Goal: Task Accomplishment & Management: Manage account settings

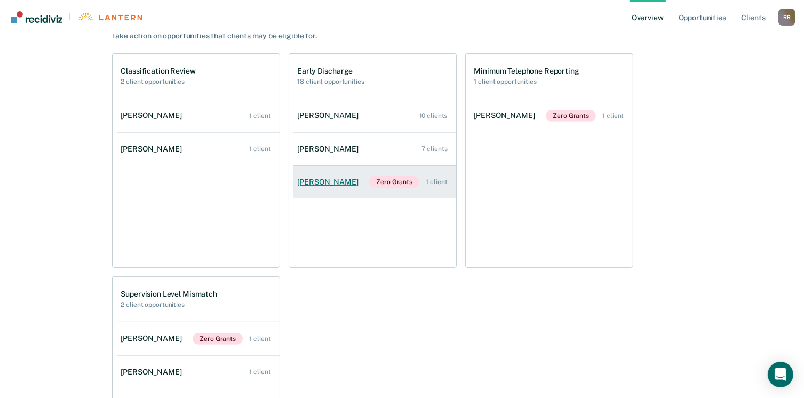
scroll to position [373, 0]
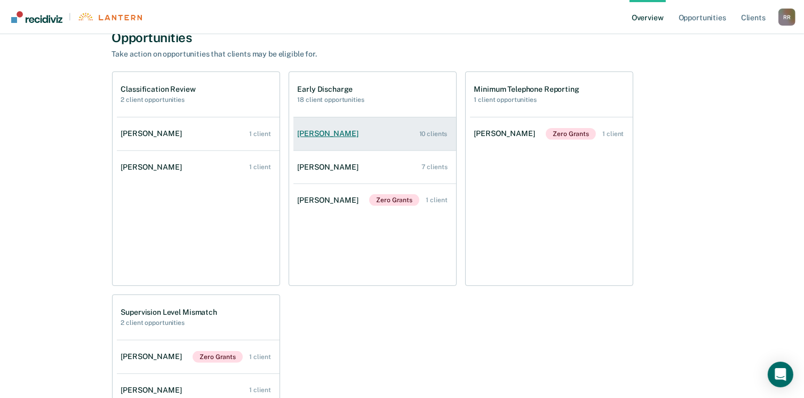
click at [317, 137] on div "[PERSON_NAME]" at bounding box center [330, 133] width 65 height 9
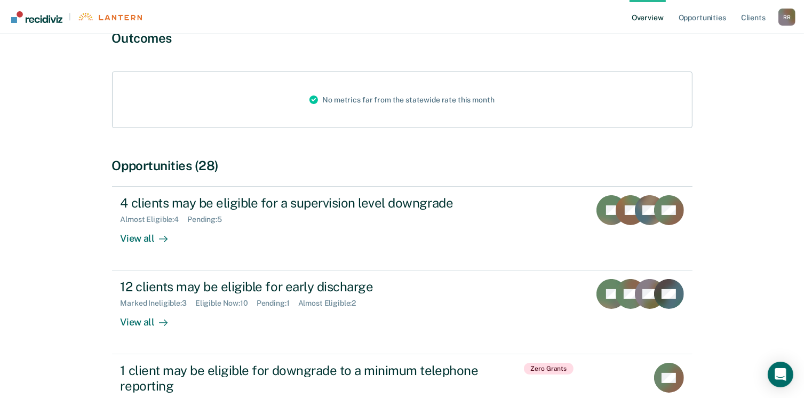
scroll to position [107, 0]
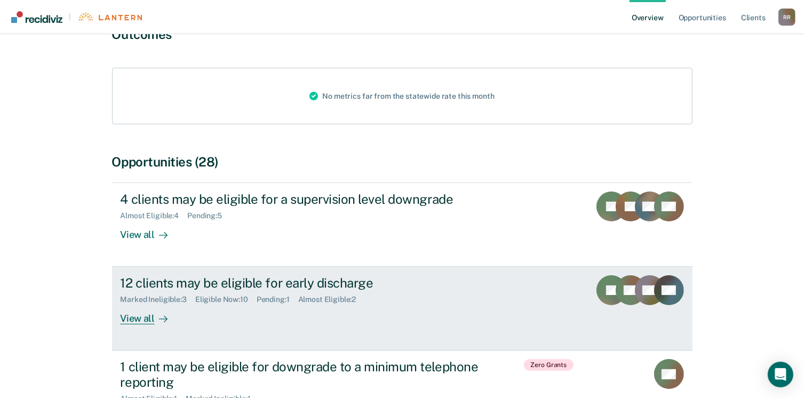
click at [156, 319] on div at bounding box center [161, 319] width 13 height 12
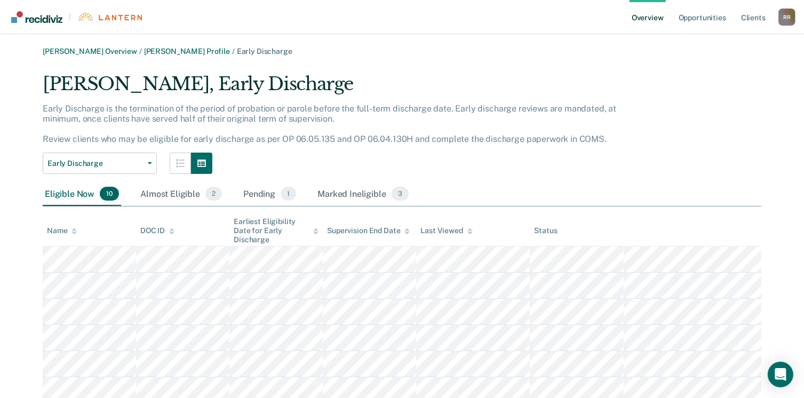
click at [649, 20] on link "Overview" at bounding box center [647, 17] width 36 height 34
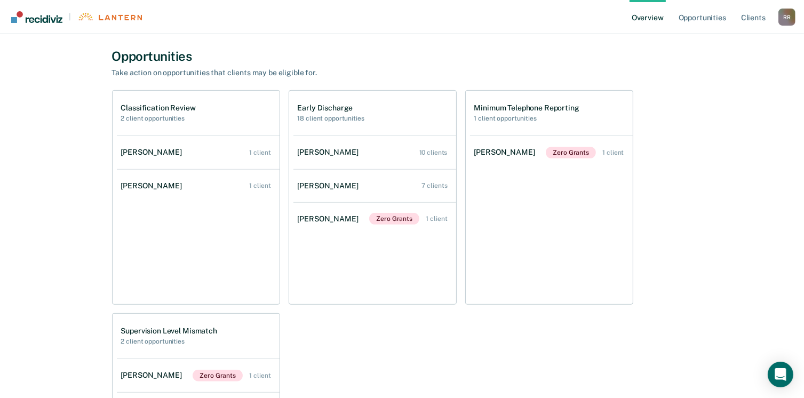
scroll to position [373, 0]
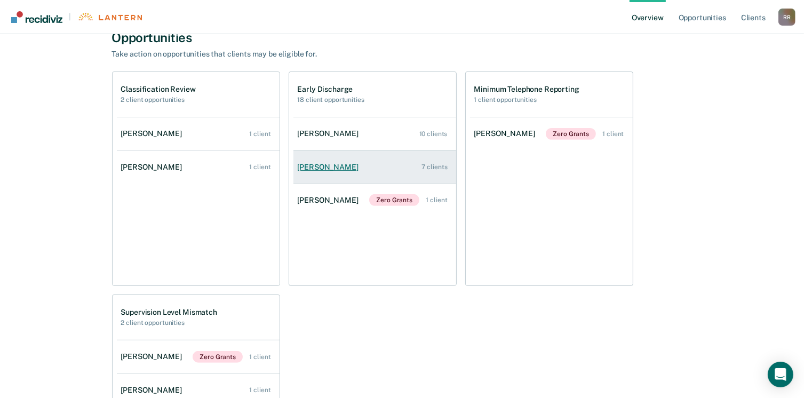
click at [432, 165] on div "7 clients" at bounding box center [435, 166] width 26 height 7
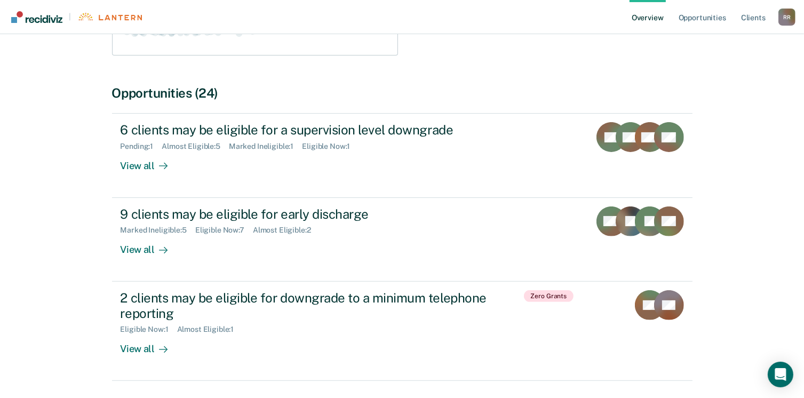
scroll to position [304, 0]
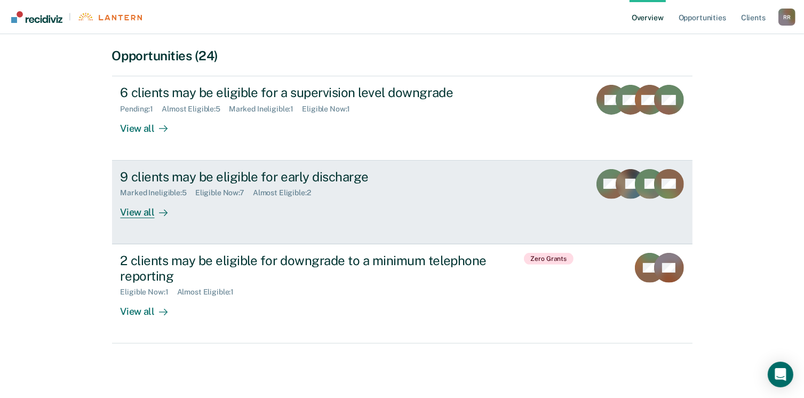
click at [133, 212] on div "View all" at bounding box center [151, 207] width 60 height 21
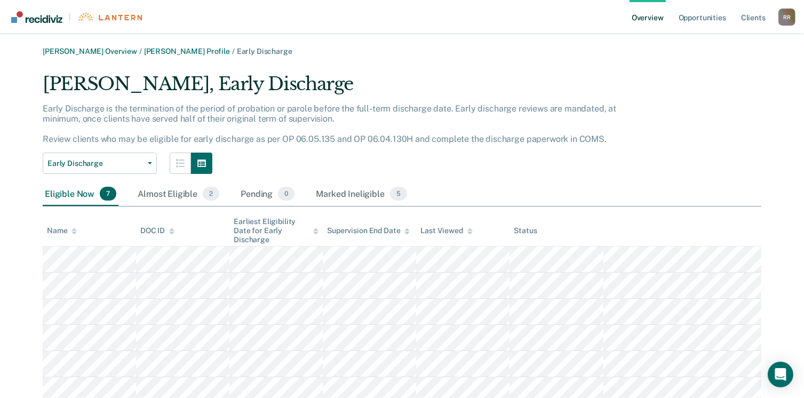
click at [653, 23] on link "Overview" at bounding box center [647, 17] width 36 height 34
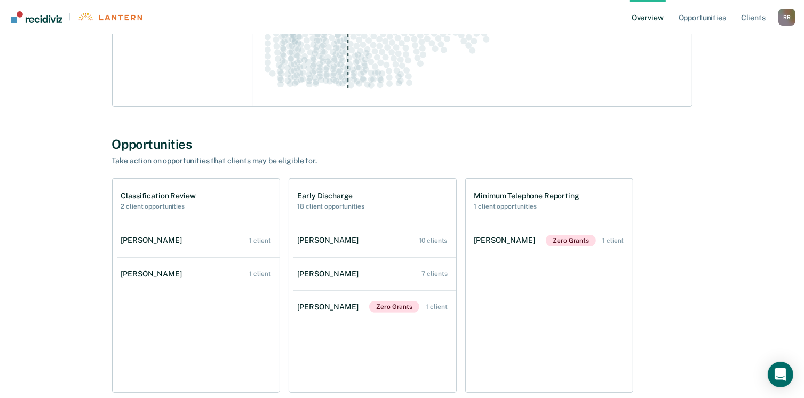
scroll to position [320, 0]
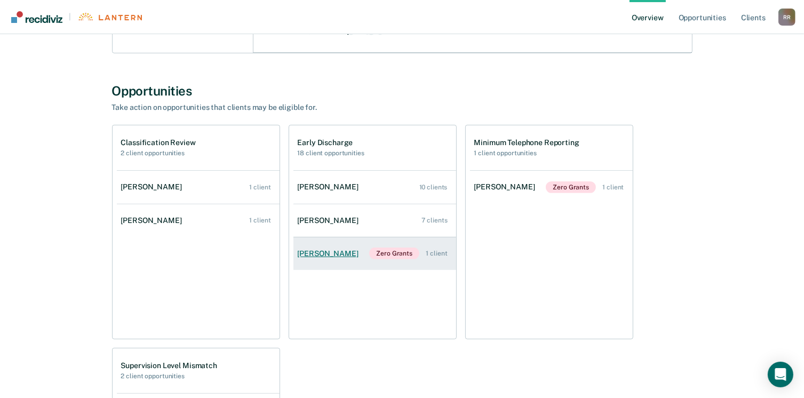
click at [442, 254] on div "1 client" at bounding box center [436, 253] width 21 height 7
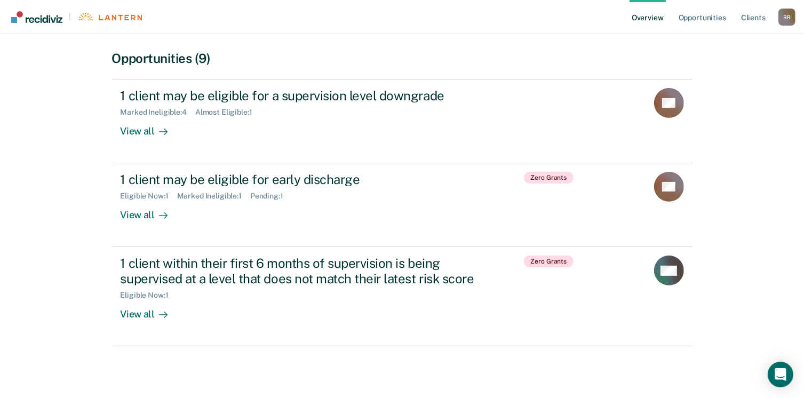
scroll to position [213, 0]
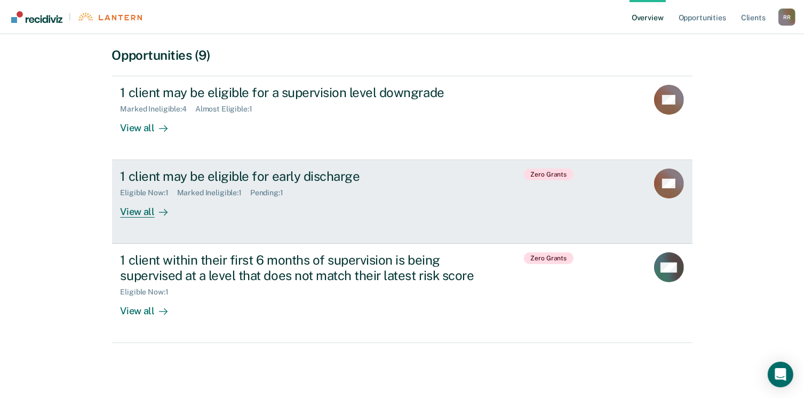
click at [130, 209] on div "View all" at bounding box center [151, 207] width 60 height 21
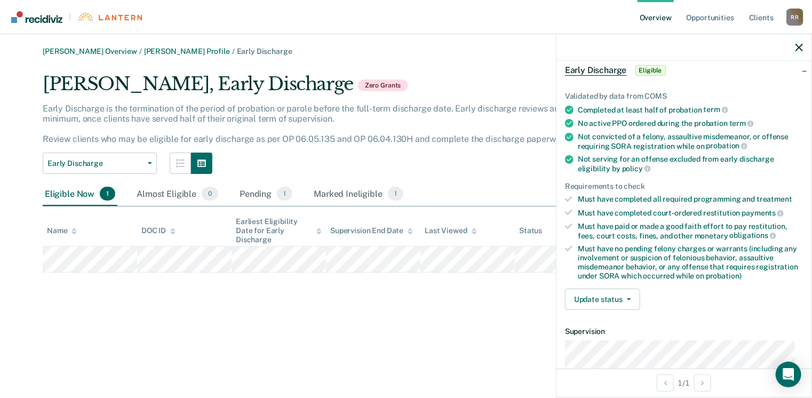
scroll to position [160, 0]
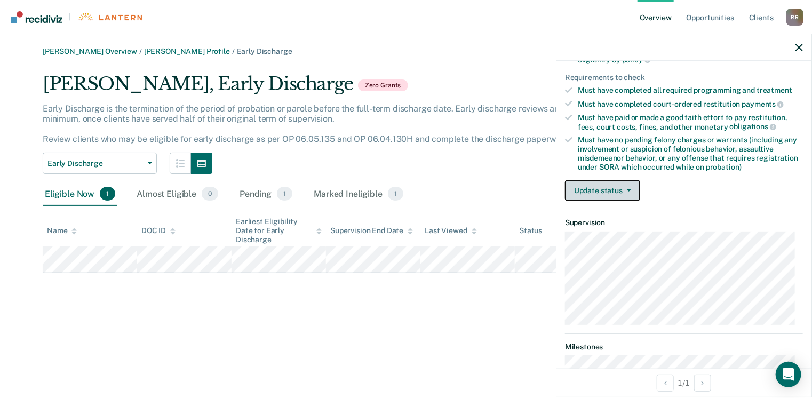
click at [627, 189] on icon "button" at bounding box center [629, 190] width 4 height 2
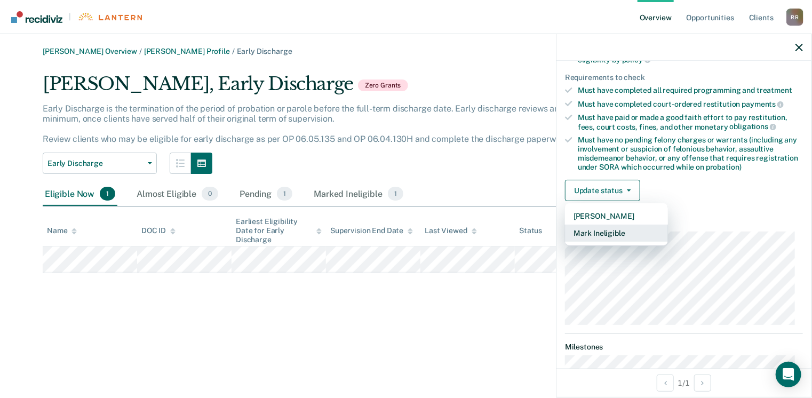
click at [604, 231] on button "Mark Ineligible" at bounding box center [616, 233] width 103 height 17
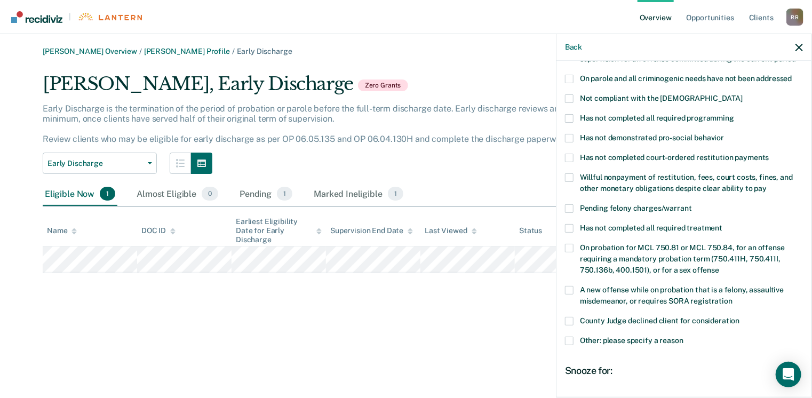
click at [574, 173] on label "Willful nonpayment of restitution, fees, court costs, fines, and other monetary…" at bounding box center [684, 184] width 238 height 22
click at [766, 185] on input "Willful nonpayment of restitution, fees, court costs, fines, and other monetary…" at bounding box center [766, 185] width 0 height 0
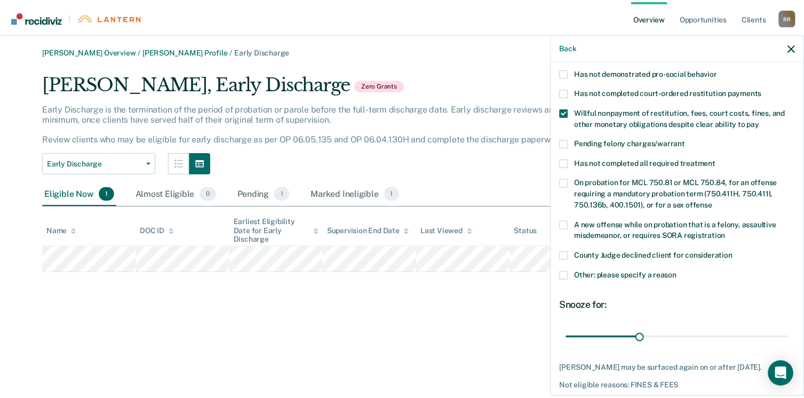
scroll to position [267, 0]
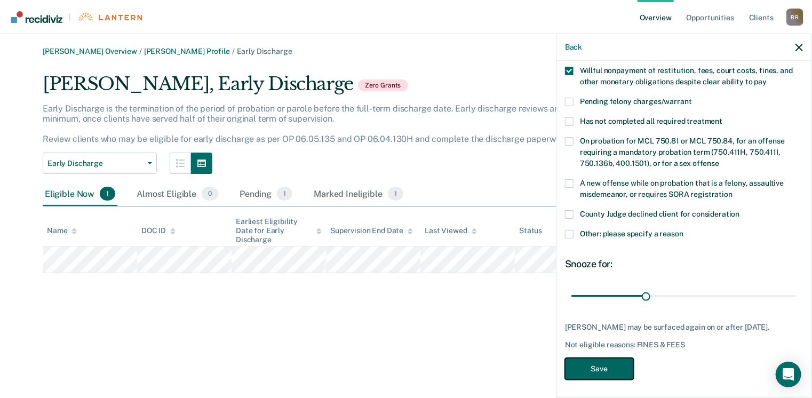
click at [621, 364] on button "Save" at bounding box center [599, 369] width 69 height 22
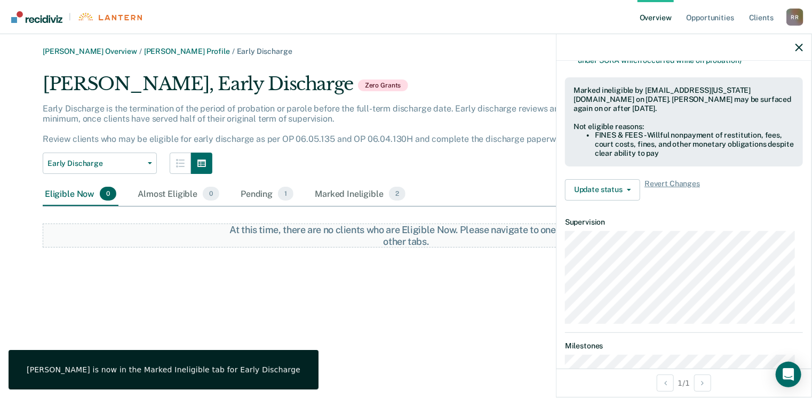
click at [651, 15] on link "Overview" at bounding box center [655, 17] width 36 height 34
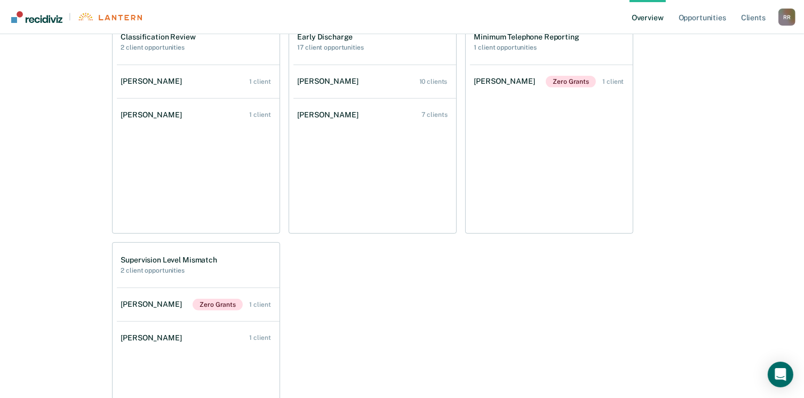
scroll to position [427, 0]
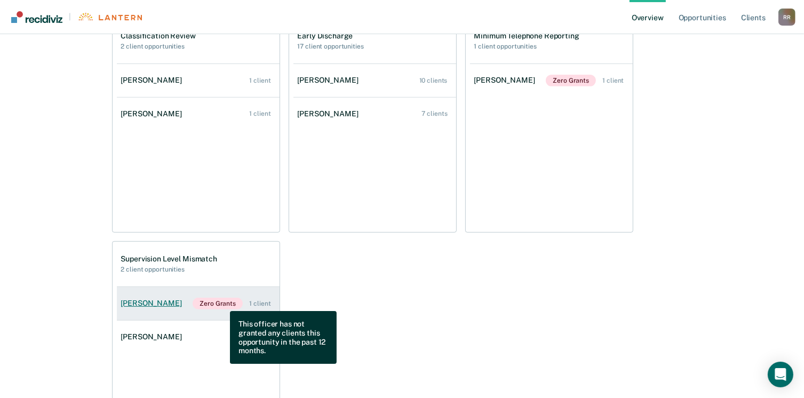
click at [222, 303] on span "Zero Grants" at bounding box center [218, 304] width 50 height 12
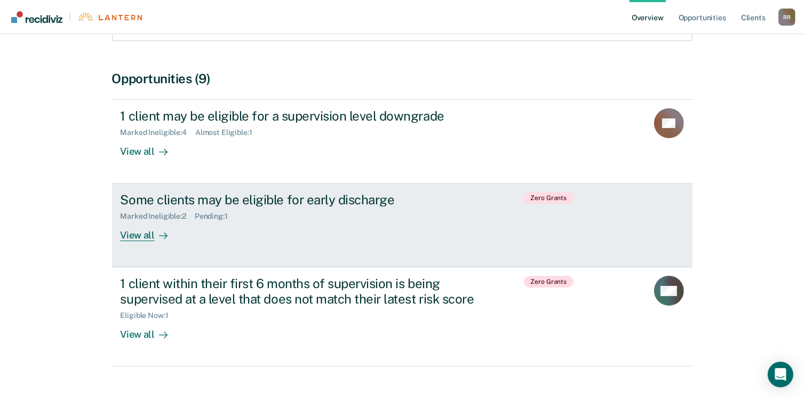
scroll to position [213, 0]
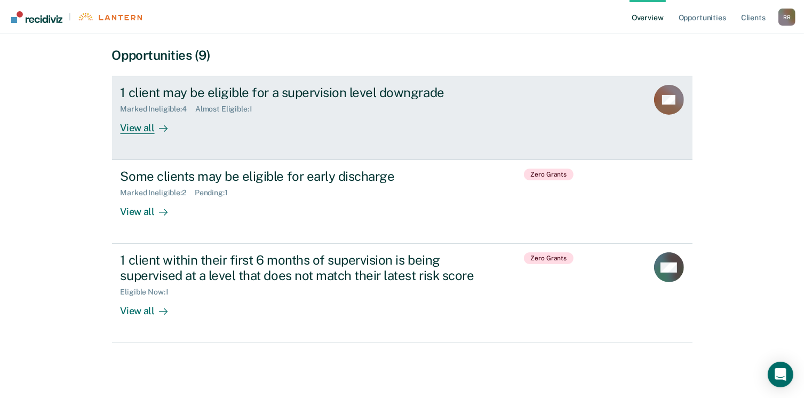
click at [135, 126] on div "View all" at bounding box center [151, 124] width 60 height 21
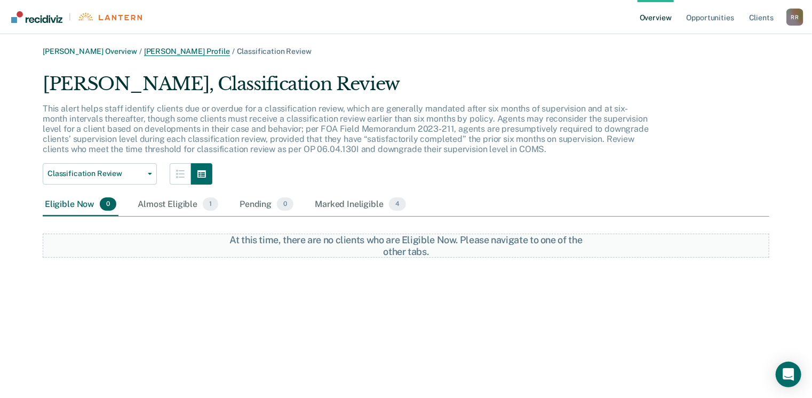
click at [201, 49] on link "[PERSON_NAME] Profile" at bounding box center [187, 51] width 86 height 9
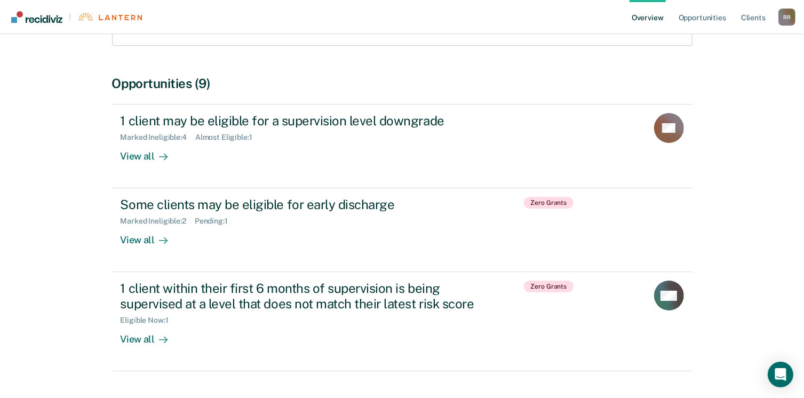
scroll to position [213, 0]
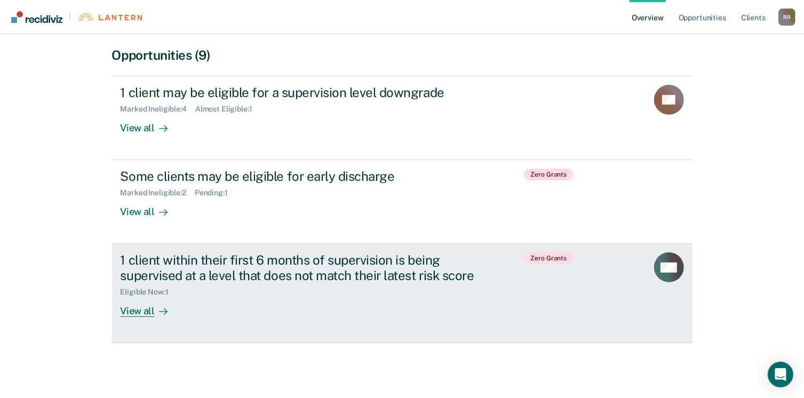
click at [156, 306] on div at bounding box center [161, 311] width 13 height 12
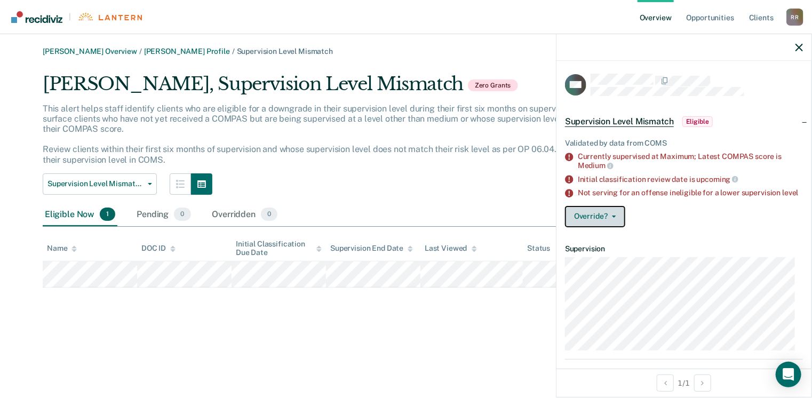
click at [613, 218] on icon "button" at bounding box center [614, 216] width 4 height 2
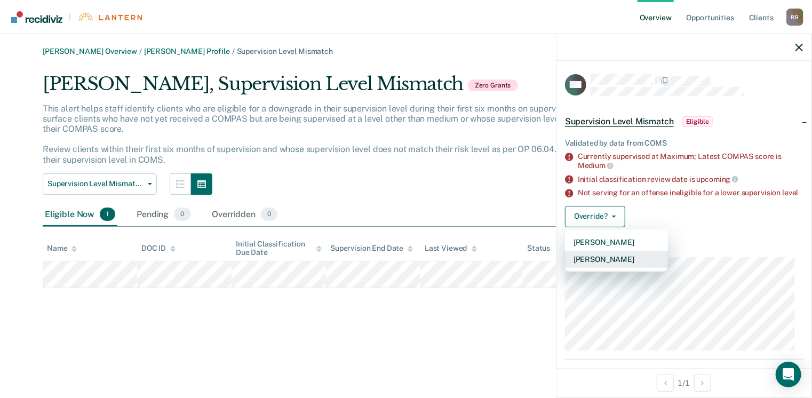
click at [629, 267] on button "[PERSON_NAME]" at bounding box center [616, 259] width 103 height 17
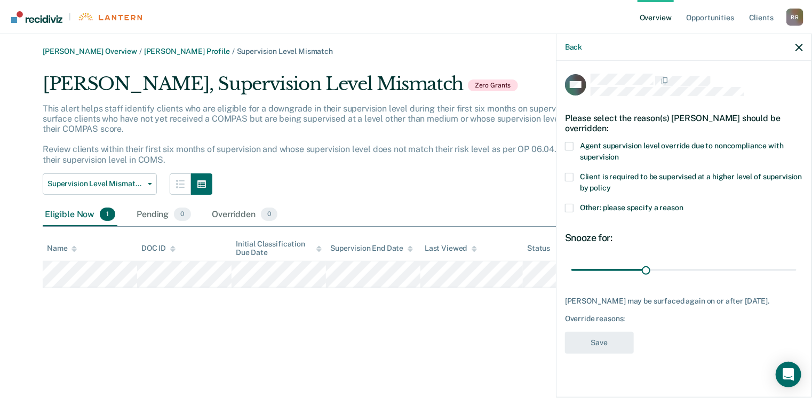
click at [572, 177] on span at bounding box center [569, 177] width 9 height 9
click at [611, 184] on input "Client is required to be supervised at a higher level of supervision by policy" at bounding box center [611, 184] width 0 height 0
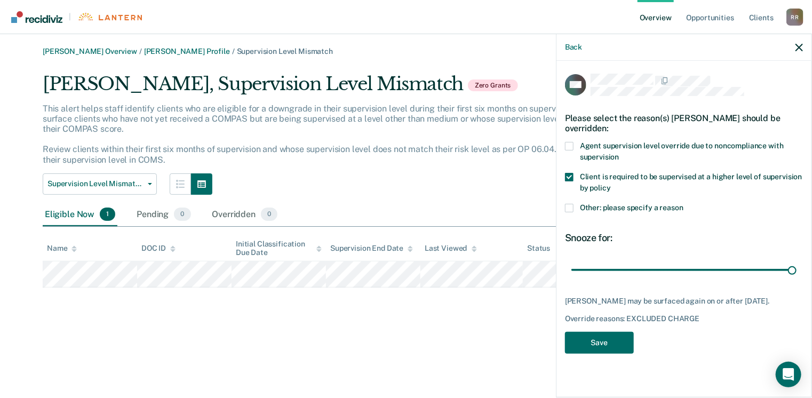
drag, startPoint x: 660, startPoint y: 268, endPoint x: 803, endPoint y: 270, distance: 142.9
type input "90"
click at [796, 271] on input "range" at bounding box center [683, 270] width 225 height 19
click at [619, 341] on button "Save" at bounding box center [599, 343] width 69 height 22
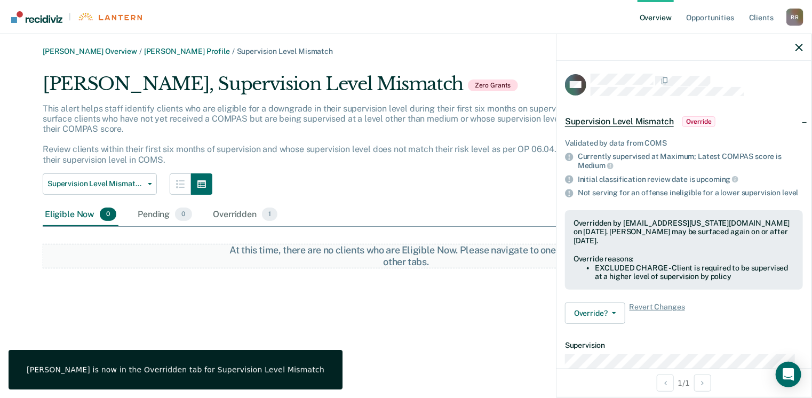
click at [384, 210] on div "Eligible Now 0 Pending 0 Overridden 1" at bounding box center [406, 215] width 726 height 24
click at [203, 52] on link "[PERSON_NAME] Profile" at bounding box center [187, 51] width 86 height 9
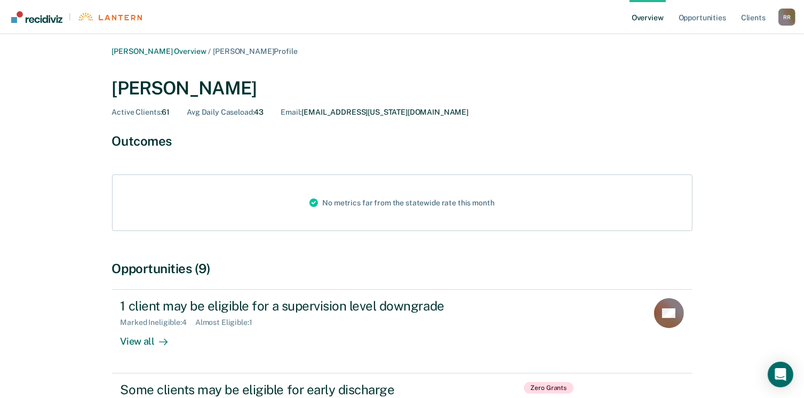
click at [646, 21] on link "Overview" at bounding box center [647, 17] width 36 height 34
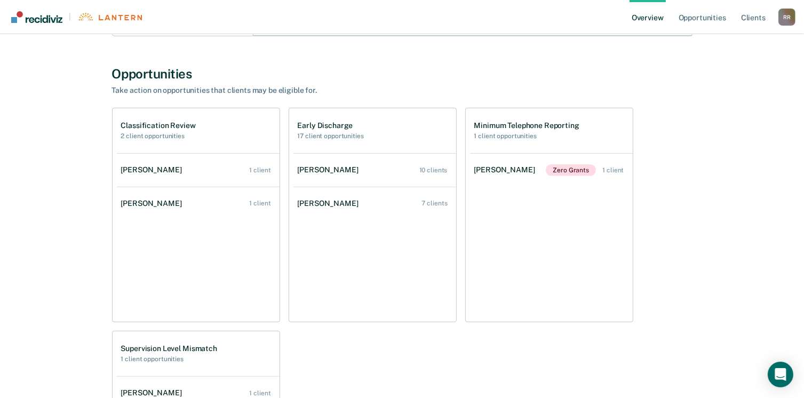
scroll to position [373, 0]
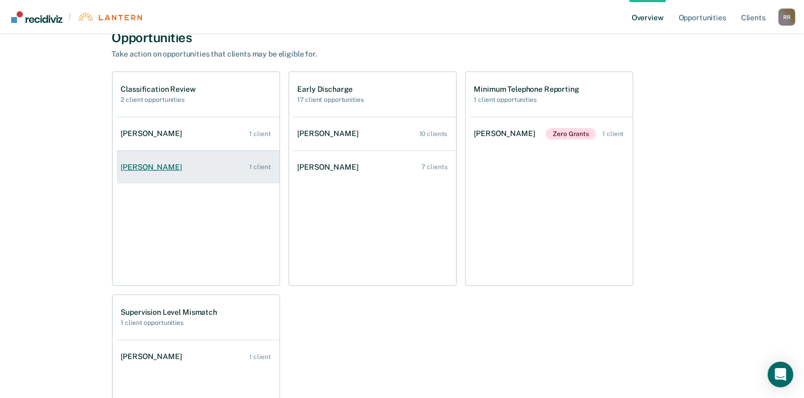
click at [258, 170] on div "1 client" at bounding box center [259, 166] width 21 height 7
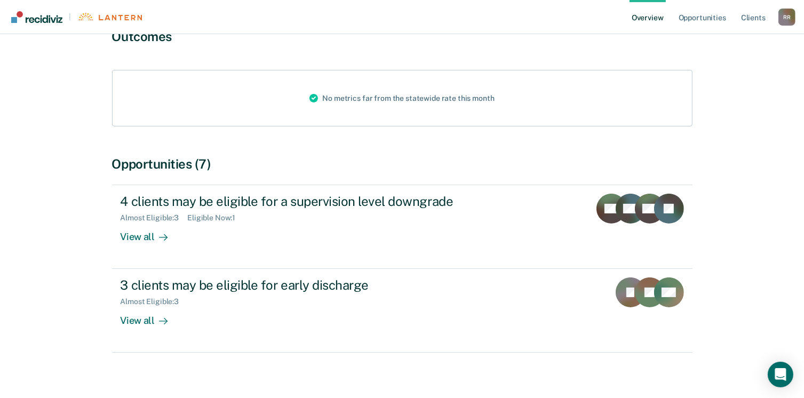
scroll to position [114, 0]
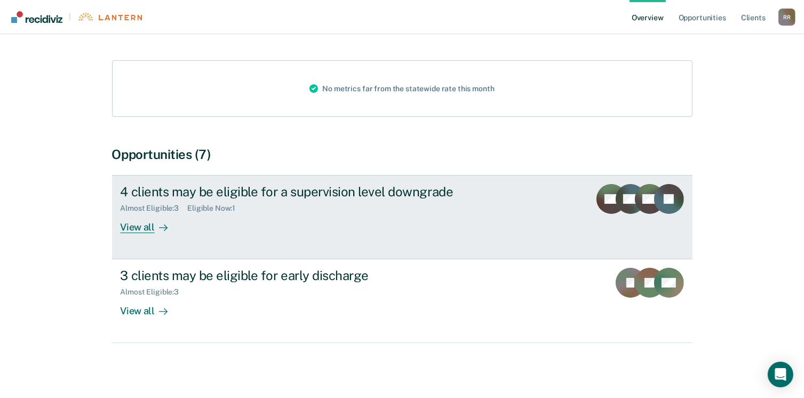
click at [130, 230] on div "View all" at bounding box center [151, 223] width 60 height 21
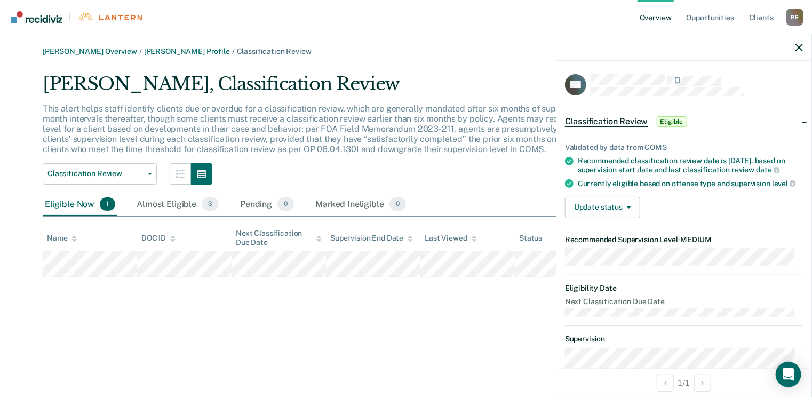
click at [367, 160] on div "This alert helps staff identify clients due or overdue for a classification rev…" at bounding box center [347, 133] width 609 height 60
click at [471, 165] on div "Classification Review Classification Review Early Discharge" at bounding box center [347, 173] width 609 height 21
click at [544, 58] on div "[PERSON_NAME] Overview / [PERSON_NAME] Profile / Classification Review [PERSON_…" at bounding box center [406, 162] width 786 height 230
click at [797, 49] on icon "button" at bounding box center [798, 47] width 7 height 7
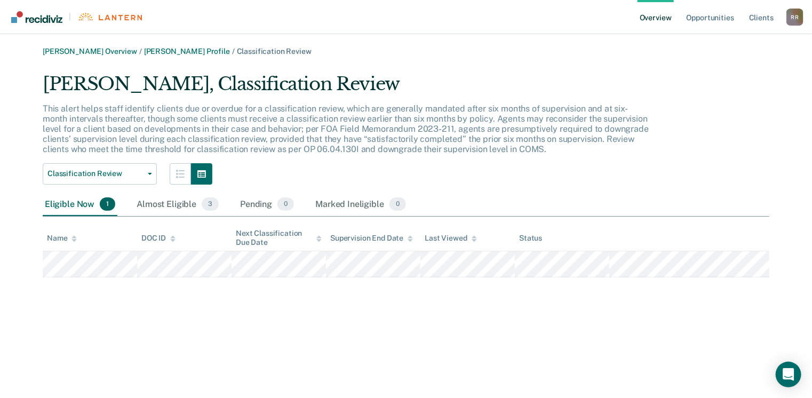
click at [649, 20] on link "Overview" at bounding box center [655, 17] width 36 height 34
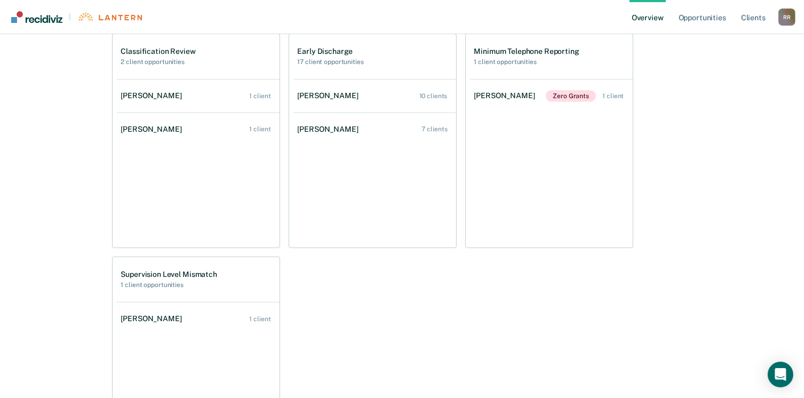
scroll to position [427, 0]
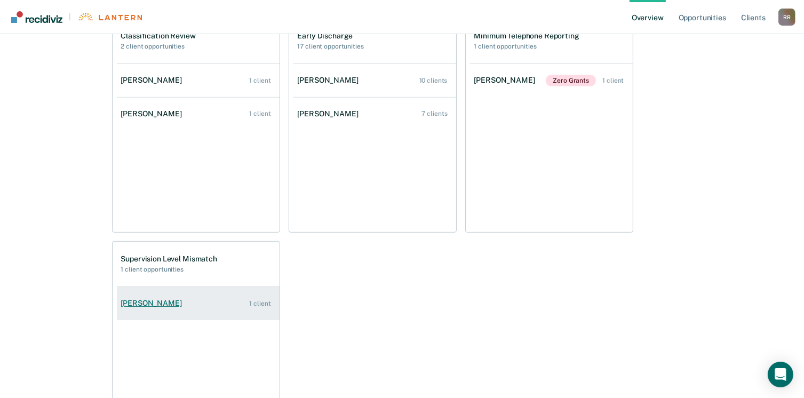
click at [177, 302] on div "[PERSON_NAME]" at bounding box center [153, 303] width 65 height 9
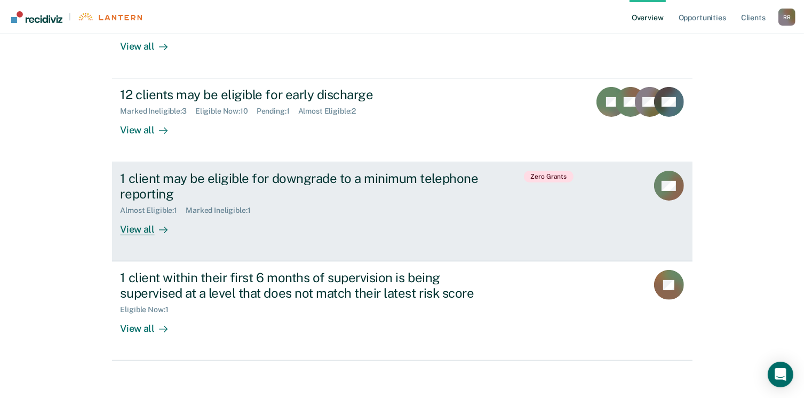
scroll to position [312, 0]
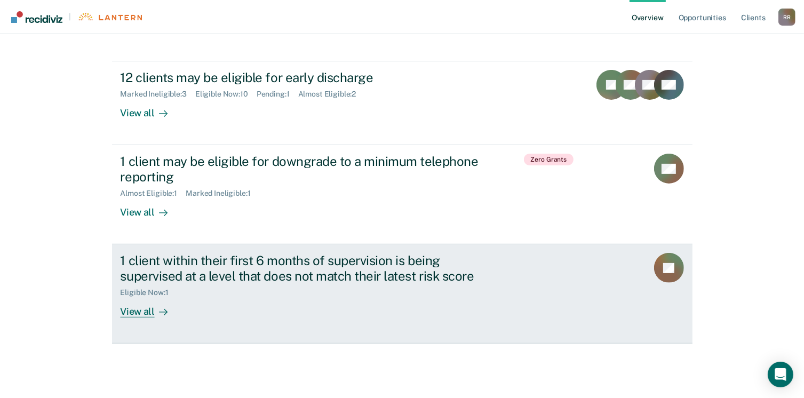
click at [141, 315] on div "View all" at bounding box center [151, 307] width 60 height 21
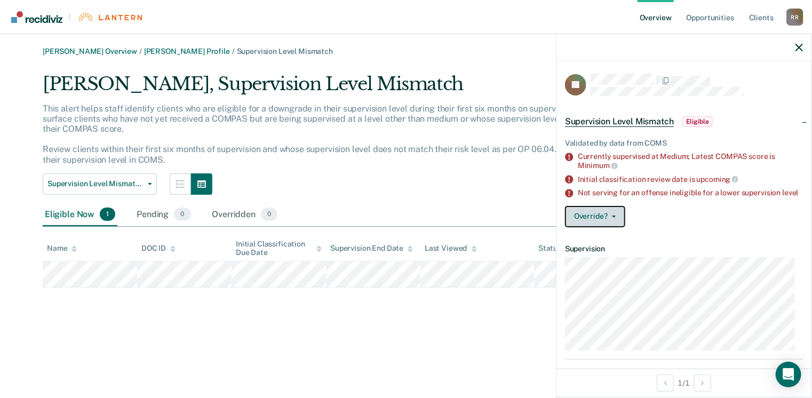
click at [610, 218] on span "button" at bounding box center [611, 216] width 9 height 2
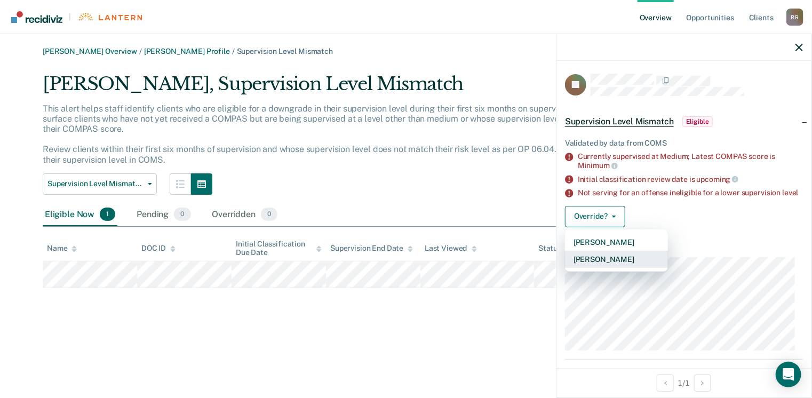
click at [601, 267] on button "[PERSON_NAME]" at bounding box center [616, 259] width 103 height 17
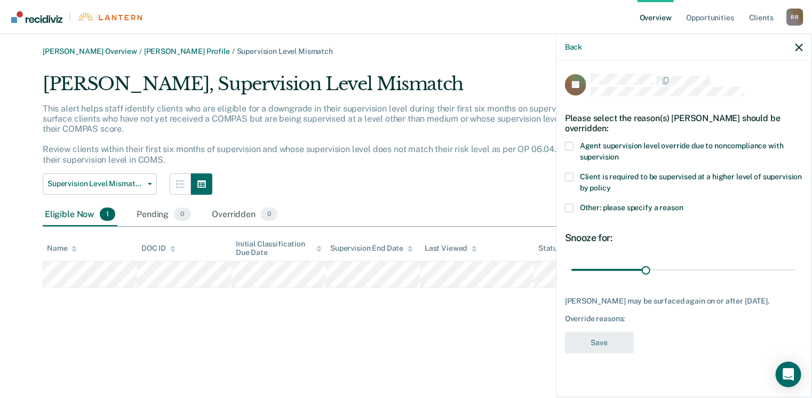
click at [564, 207] on div "JC Please select the reason(s) [PERSON_NAME] should be overridden: Agent superv…" at bounding box center [683, 228] width 255 height 334
click at [568, 207] on span at bounding box center [569, 208] width 9 height 9
click at [683, 204] on input "Other: please specify a reason" at bounding box center [683, 204] width 0 height 0
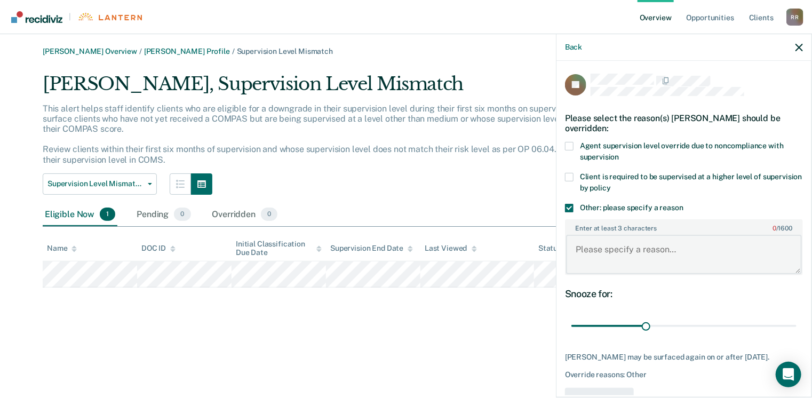
click at [599, 249] on textarea "Enter at least 3 characters 0 / 1600" at bounding box center [684, 254] width 236 height 39
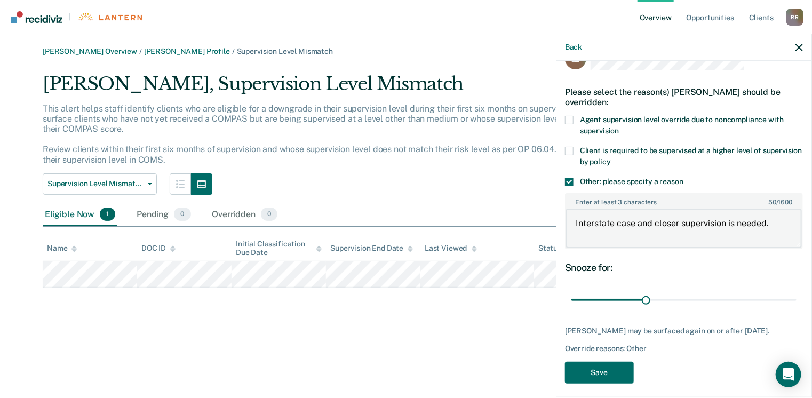
scroll to position [40, 0]
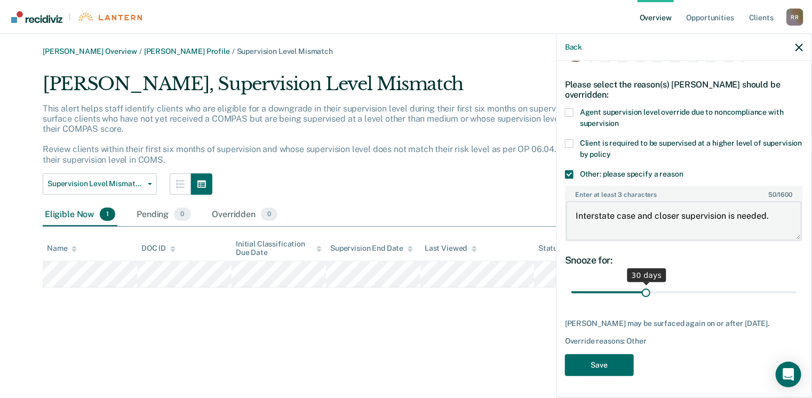
type textarea "Interstate case and closer supervision is needed."
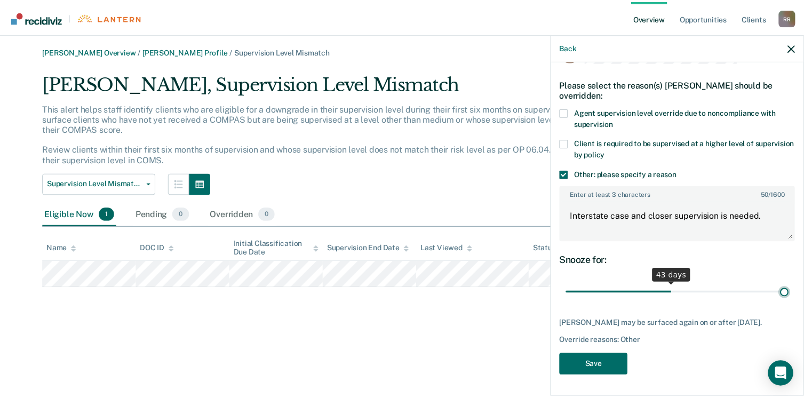
scroll to position [31, 0]
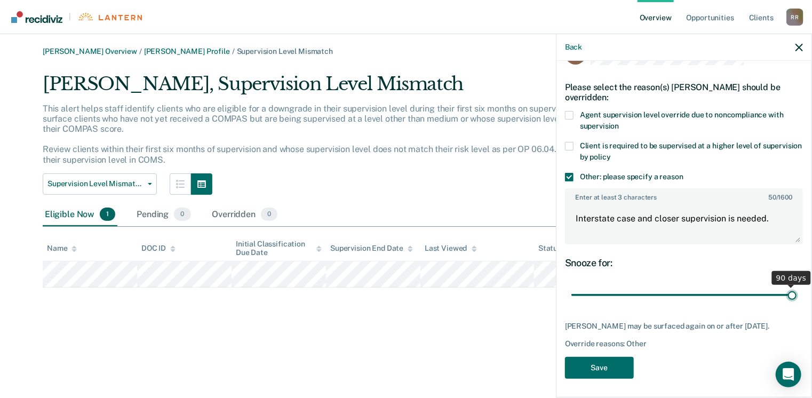
drag, startPoint x: 644, startPoint y: 286, endPoint x: 820, endPoint y: 276, distance: 175.8
type input "90"
click at [796, 286] on input "range" at bounding box center [683, 295] width 225 height 19
click at [619, 367] on button "Save" at bounding box center [599, 368] width 69 height 22
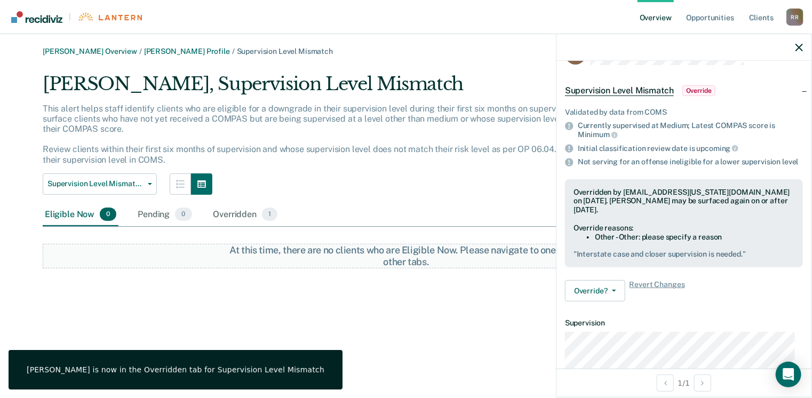
click at [658, 20] on link "Overview" at bounding box center [655, 17] width 36 height 34
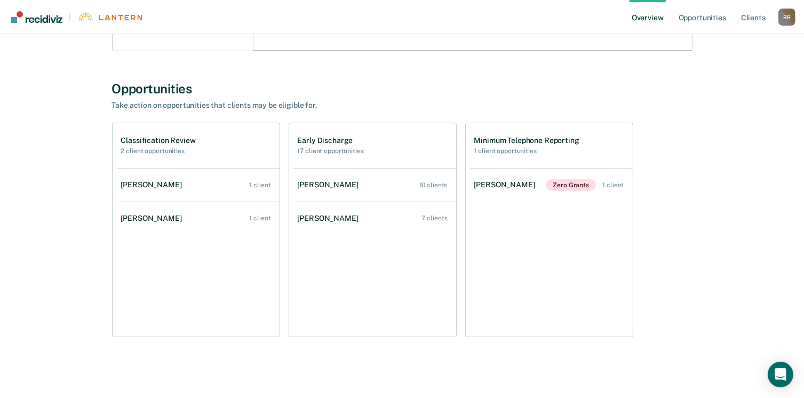
scroll to position [324, 0]
